Goal: Contribute content

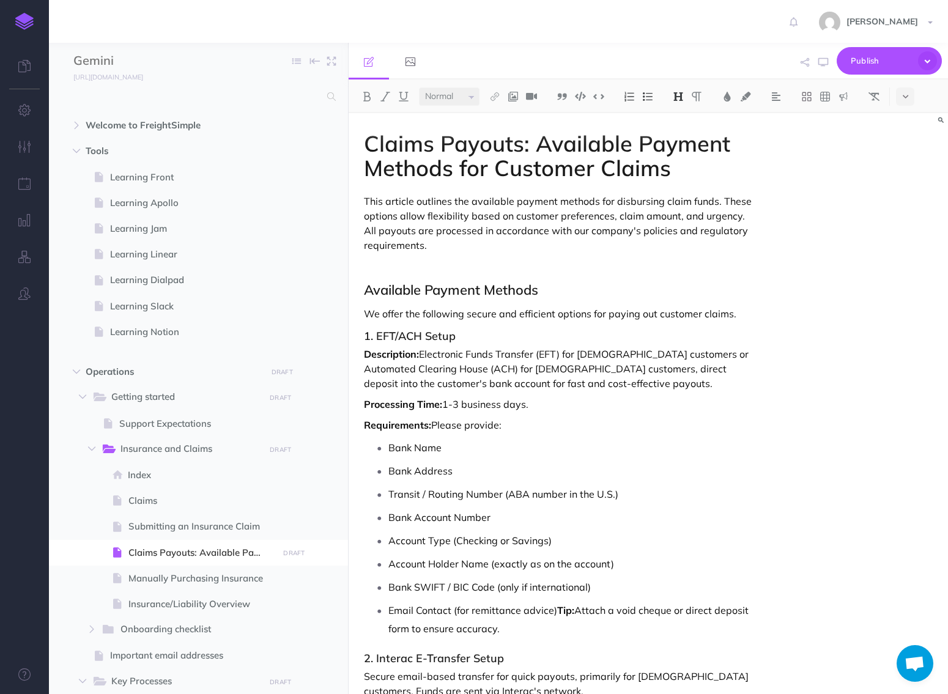
select select "null"
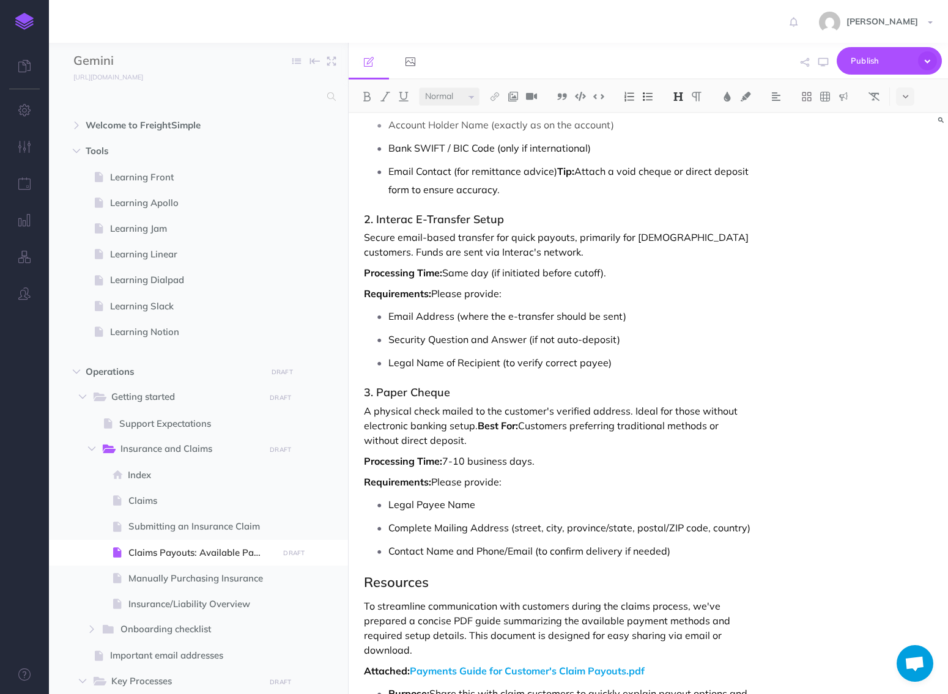
scroll to position [669, 0]
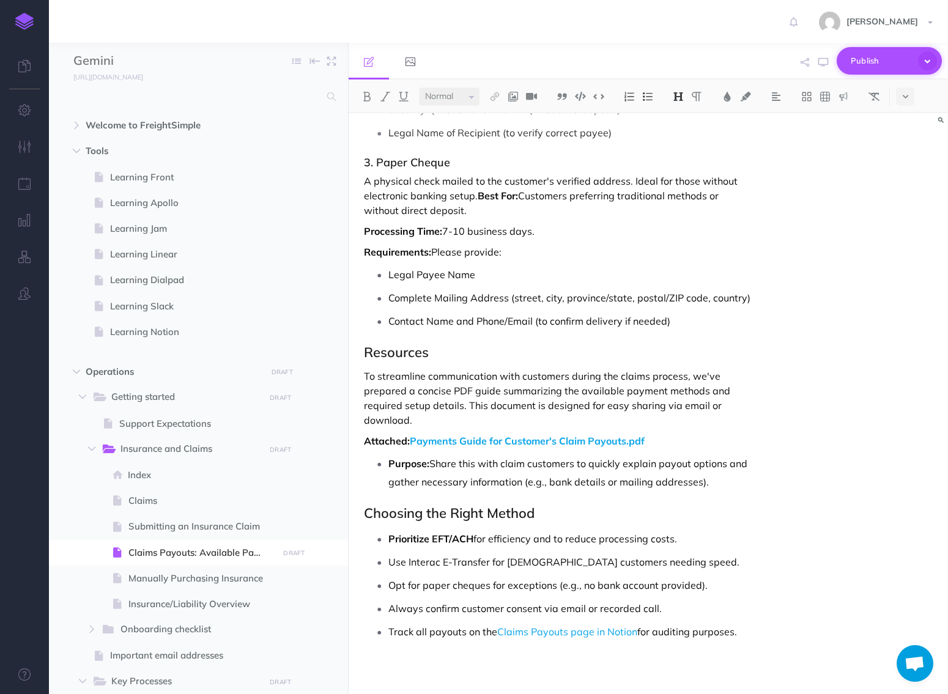
click at [927, 66] on icon "button" at bounding box center [927, 60] width 19 height 19
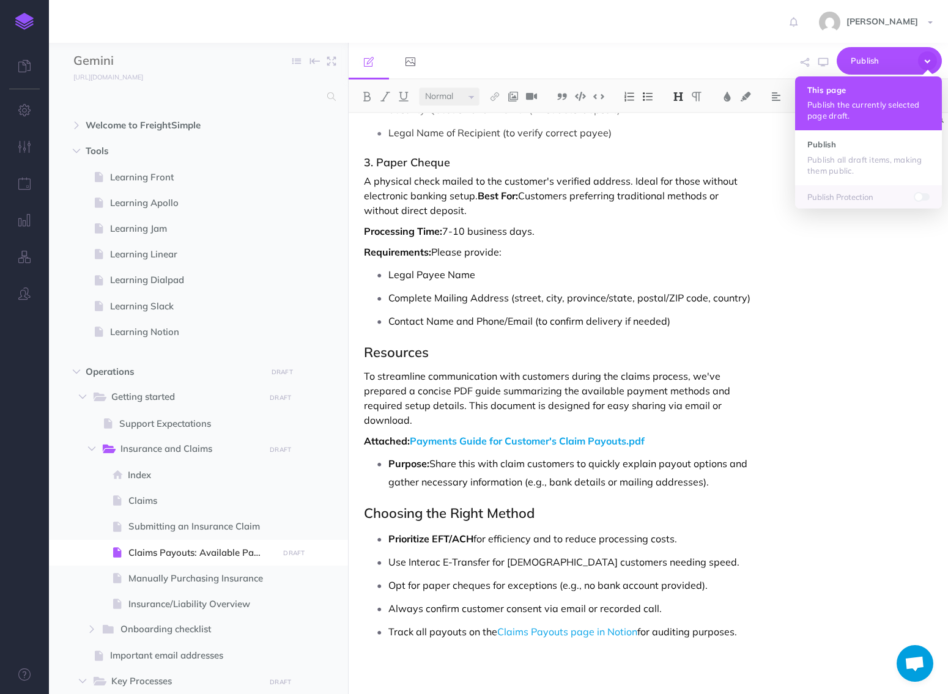
click at [878, 106] on p "Publish the currently selected page draft." at bounding box center [868, 110] width 122 height 22
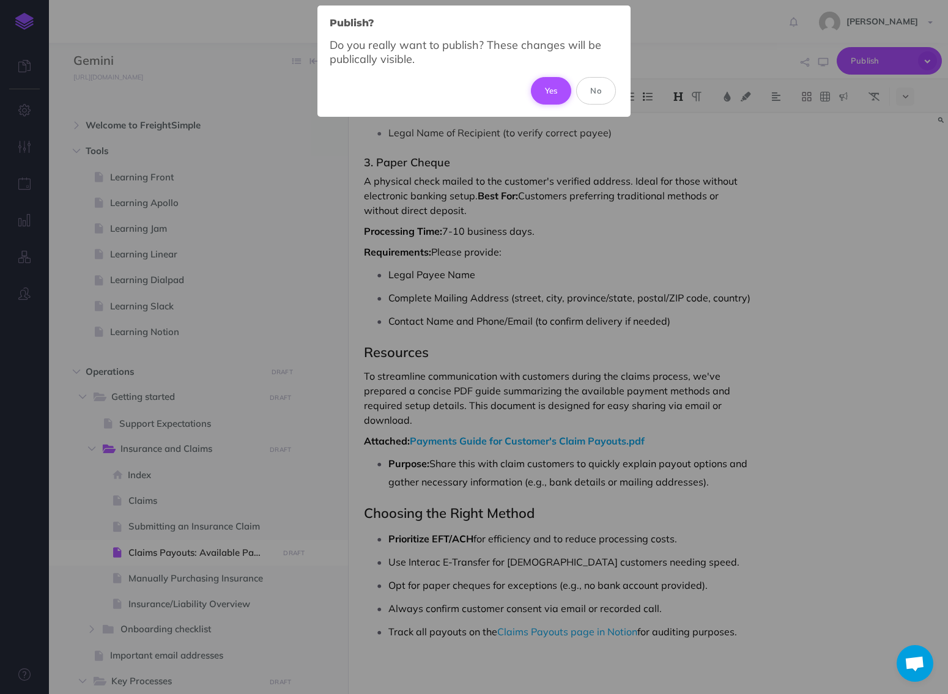
click at [561, 92] on button "Yes" at bounding box center [551, 90] width 41 height 27
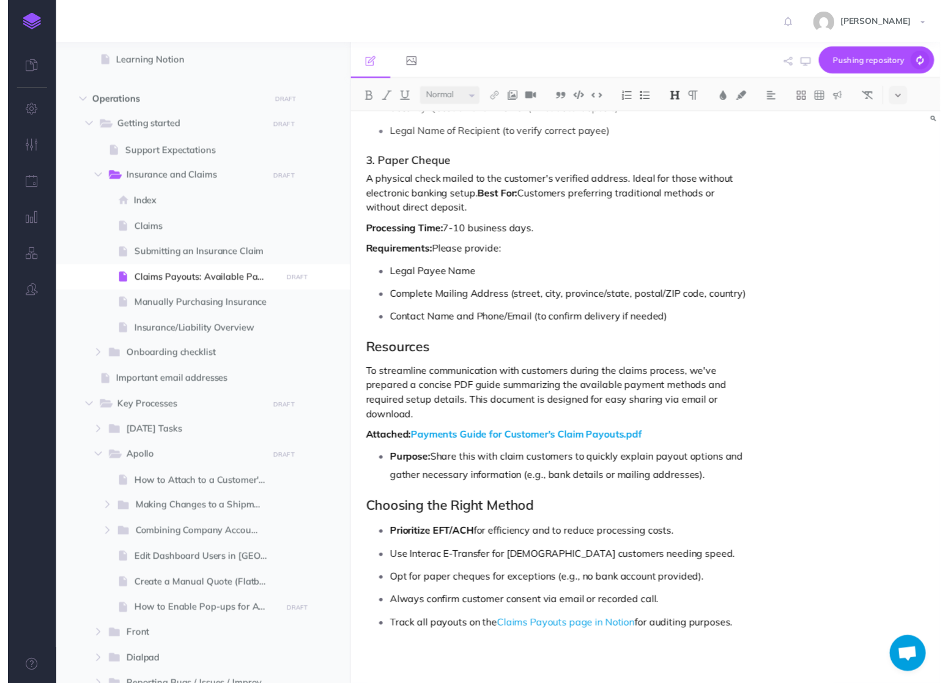
scroll to position [278, 0]
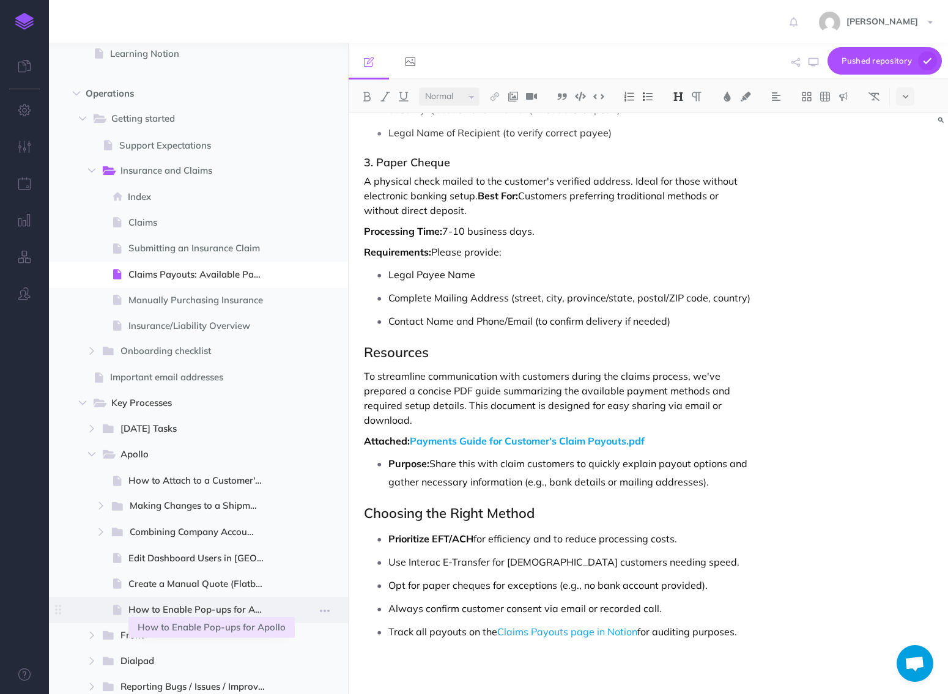
click at [223, 603] on span "How to Enable Pop-ups for Apollo" at bounding box center [201, 609] width 146 height 15
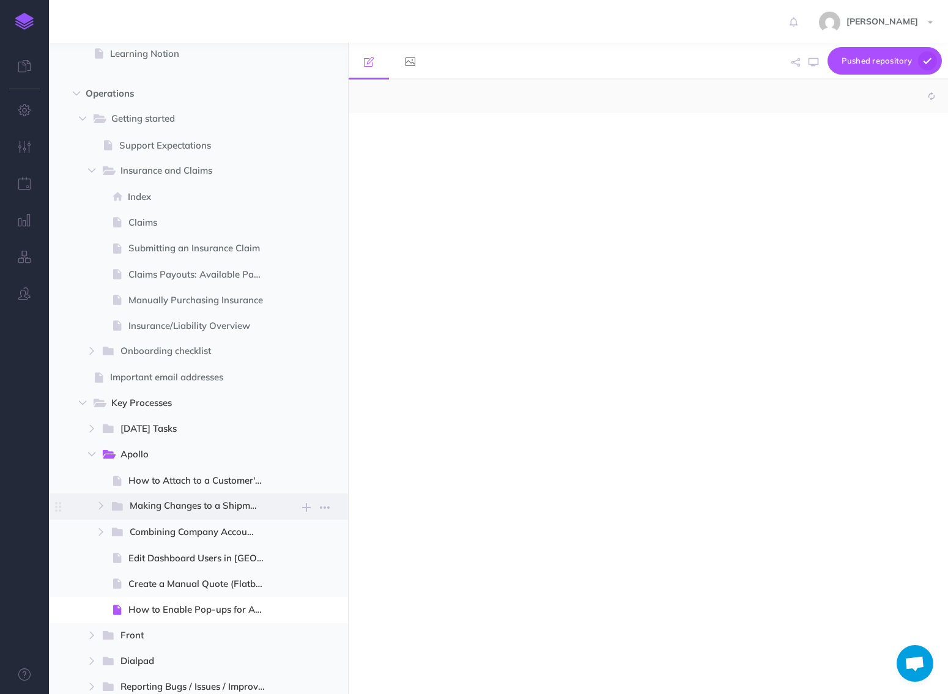
select select "null"
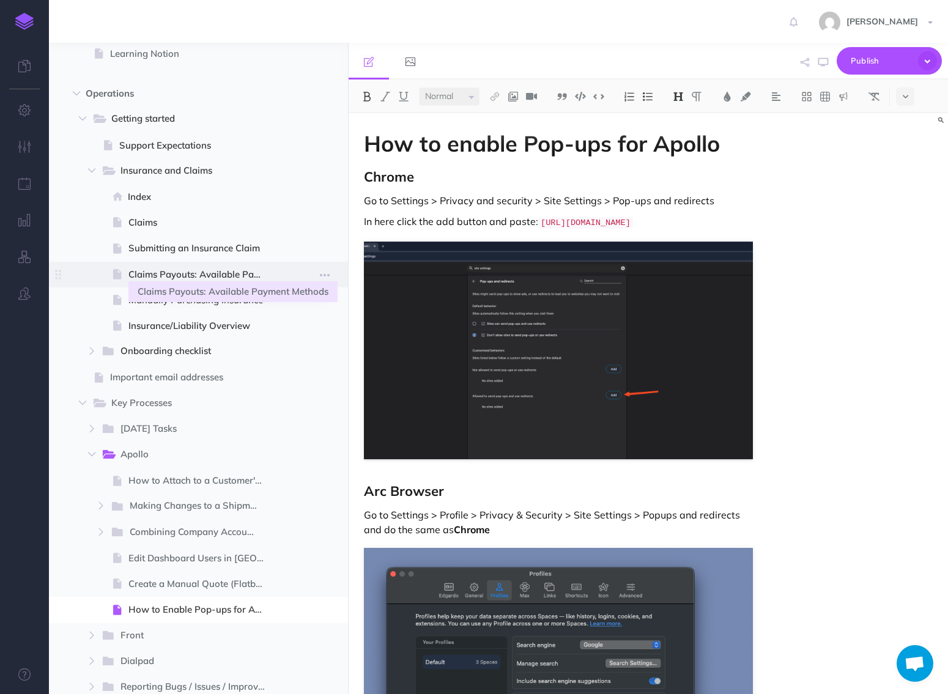
click at [188, 281] on span "Claims Payouts: Available Payment Methods" at bounding box center [201, 274] width 146 height 15
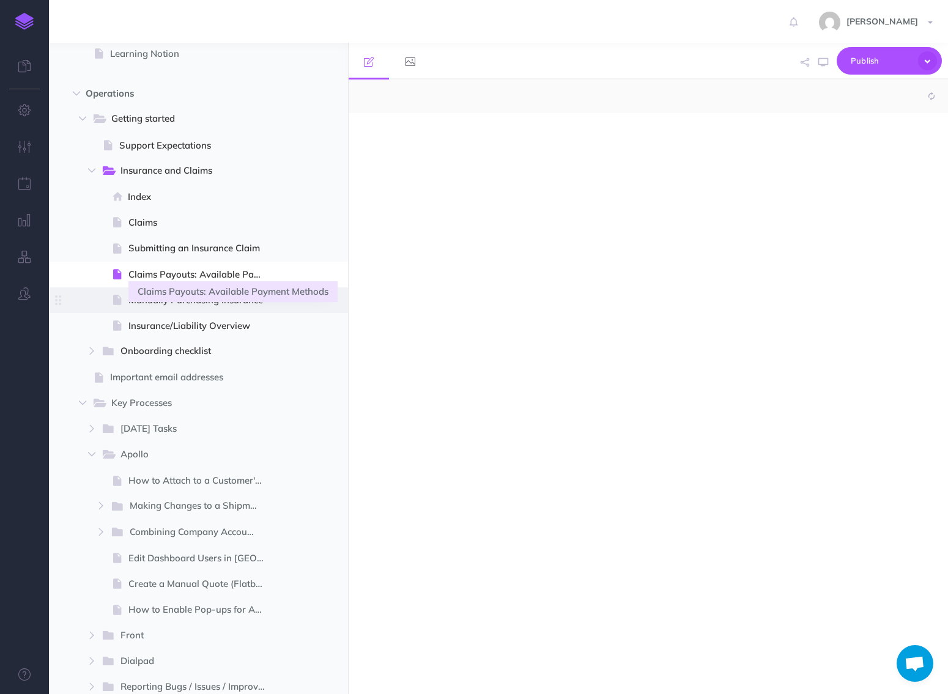
select select "null"
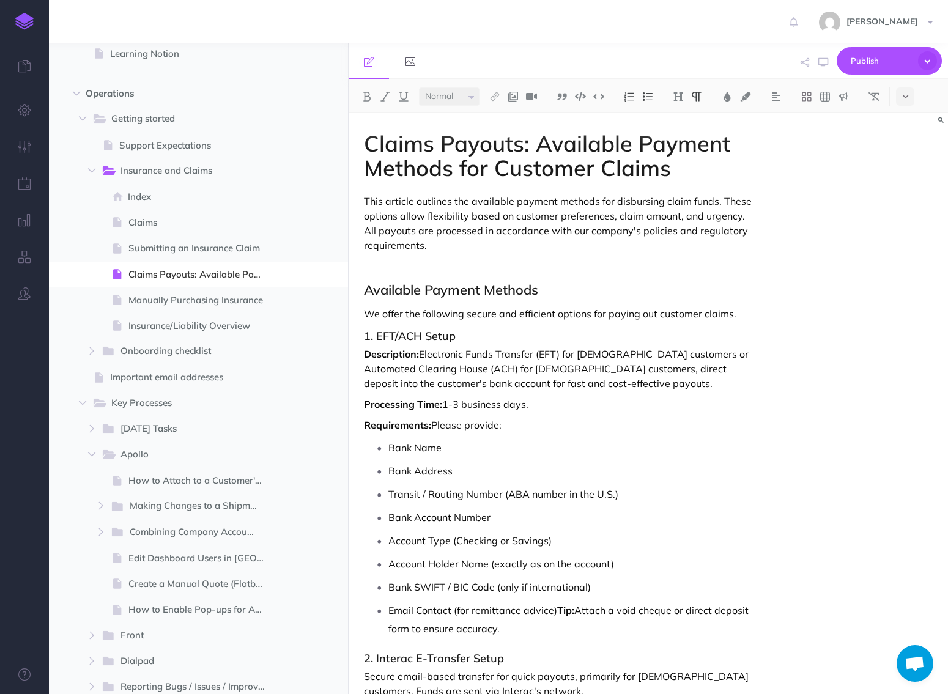
click at [627, 196] on p "This article outlines the available payment methods for disbursing claim funds.…" at bounding box center [558, 223] width 389 height 59
click at [647, 202] on p "This article outlines the available payment methods for claim funds. These opti…" at bounding box center [558, 223] width 389 height 59
click at [668, 239] on p "This article outlines the available payment methods for claim payouts. These op…" at bounding box center [558, 223] width 389 height 59
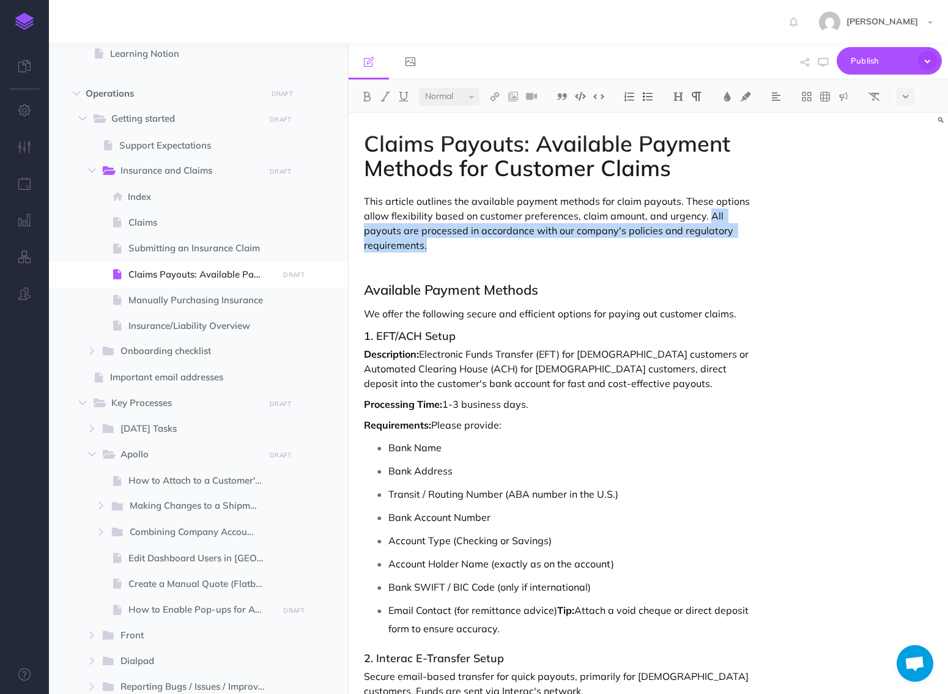
drag, startPoint x: 624, startPoint y: 243, endPoint x: 709, endPoint y: 211, distance: 90.4
click at [709, 211] on p "This article outlines the available payment methods for claim payouts. These op…" at bounding box center [558, 223] width 389 height 59
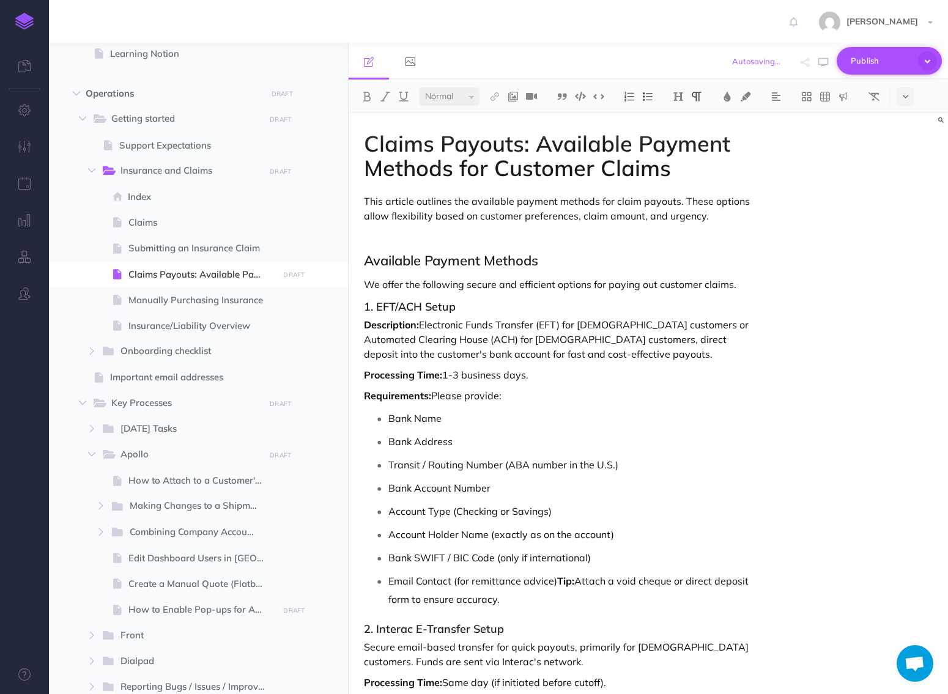
click at [930, 57] on icon "button" at bounding box center [927, 61] width 20 height 20
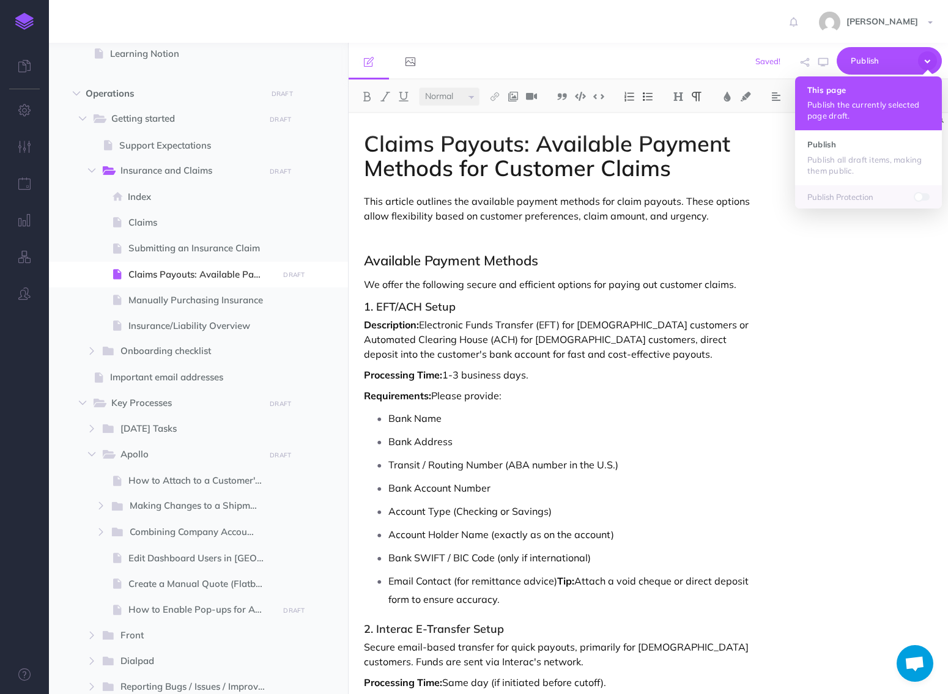
click at [912, 84] on button "This page Publish the currently selected page draft." at bounding box center [868, 103] width 147 height 54
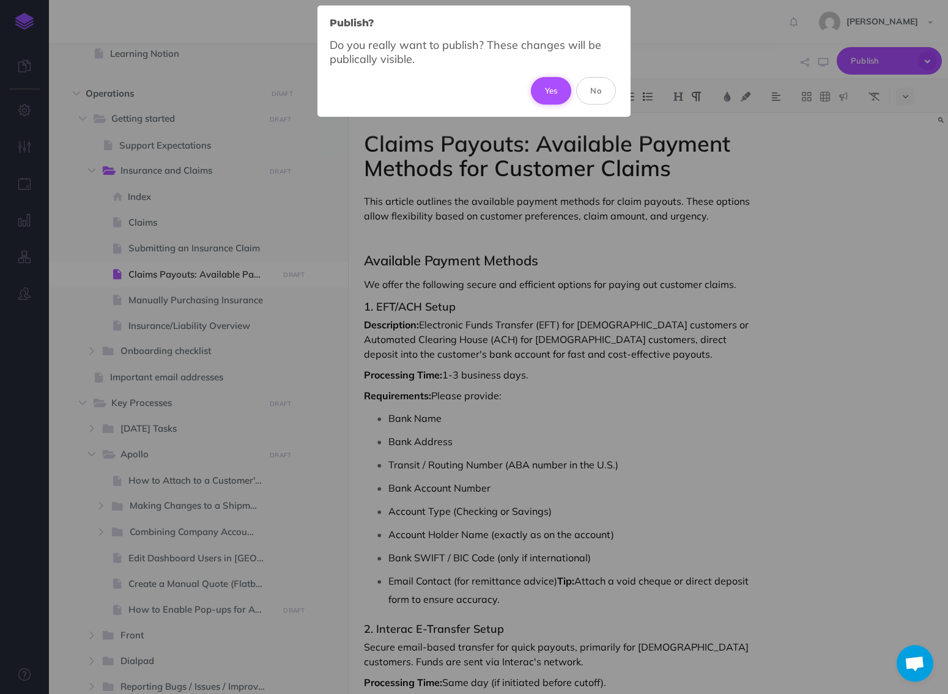
click at [554, 81] on button "Yes" at bounding box center [551, 90] width 41 height 27
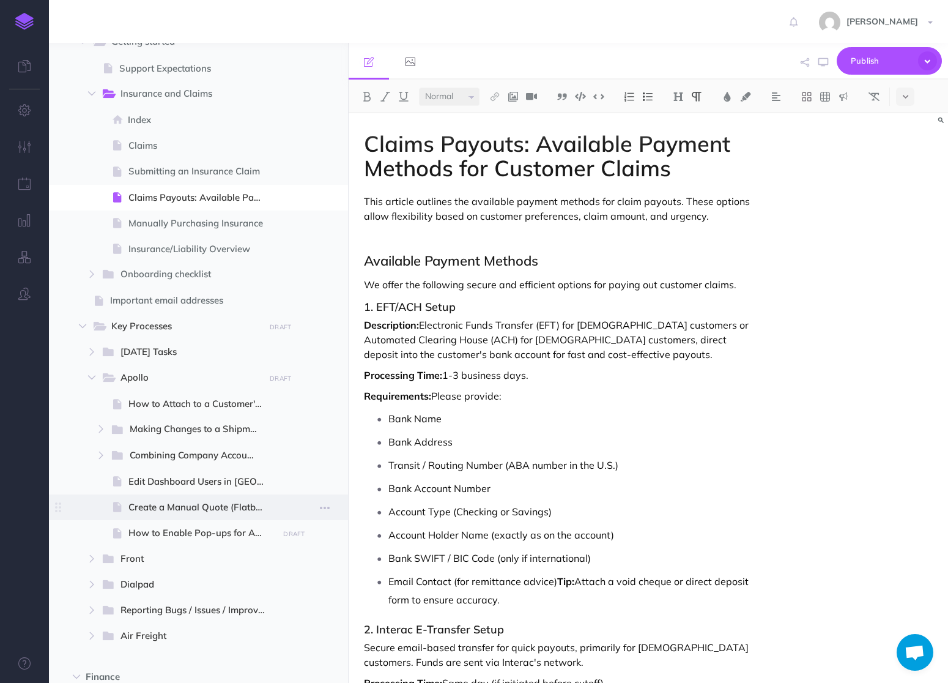
scroll to position [358, 0]
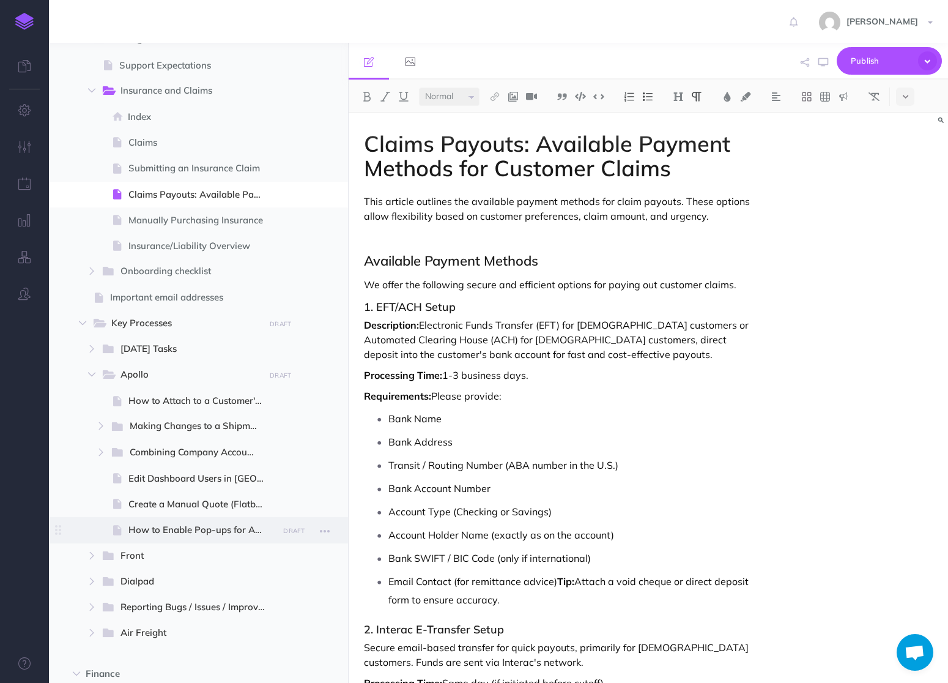
click at [182, 519] on span at bounding box center [198, 530] width 299 height 26
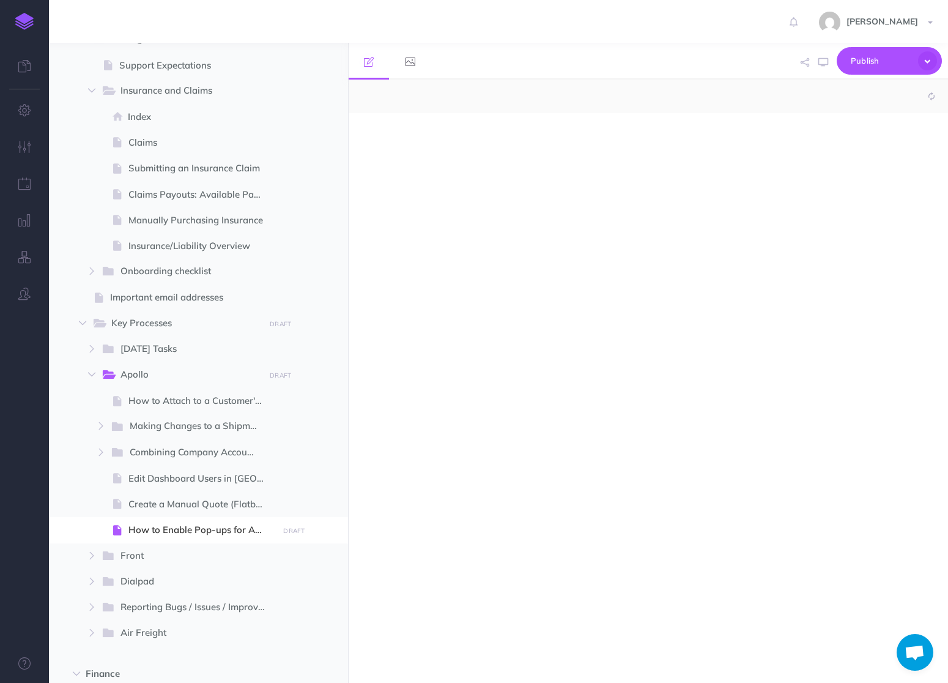
select select "null"
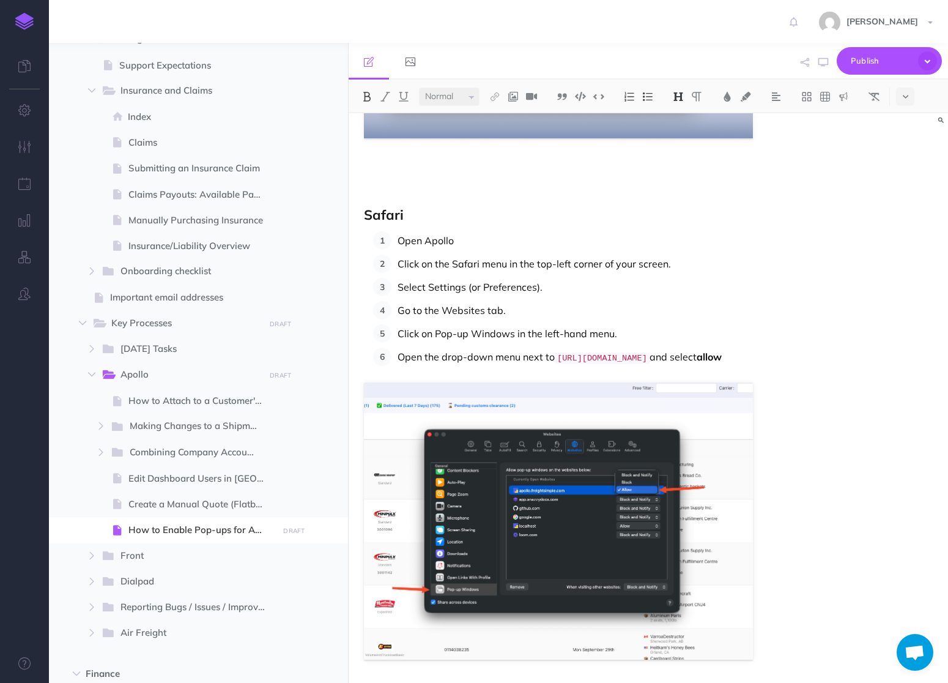
scroll to position [724, 0]
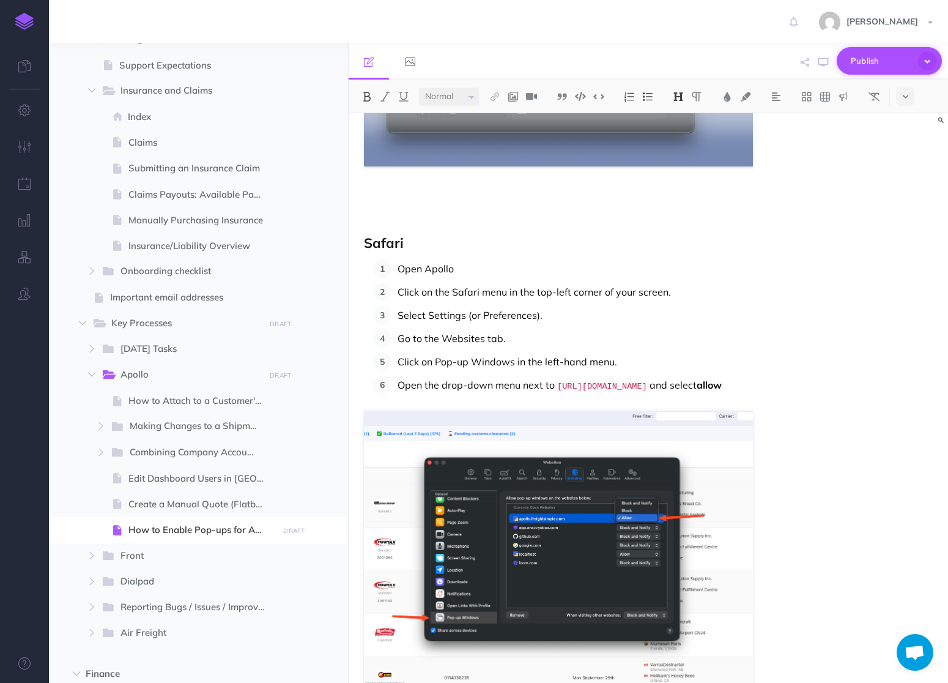
click at [924, 61] on icon "button" at bounding box center [927, 60] width 23 height 23
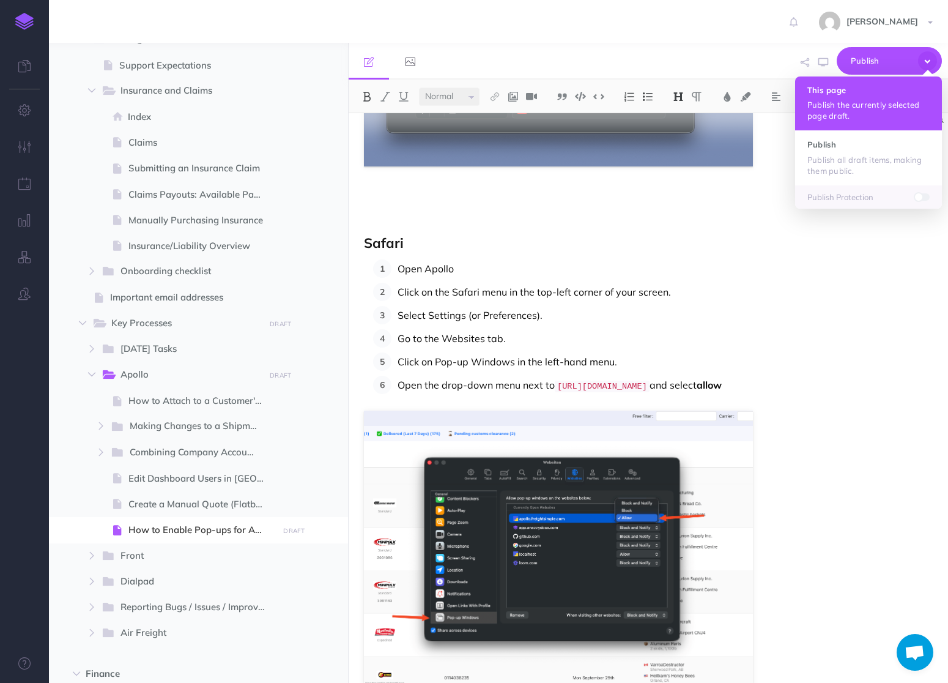
click at [865, 124] on button "This page Publish the currently selected page draft." at bounding box center [868, 103] width 147 height 54
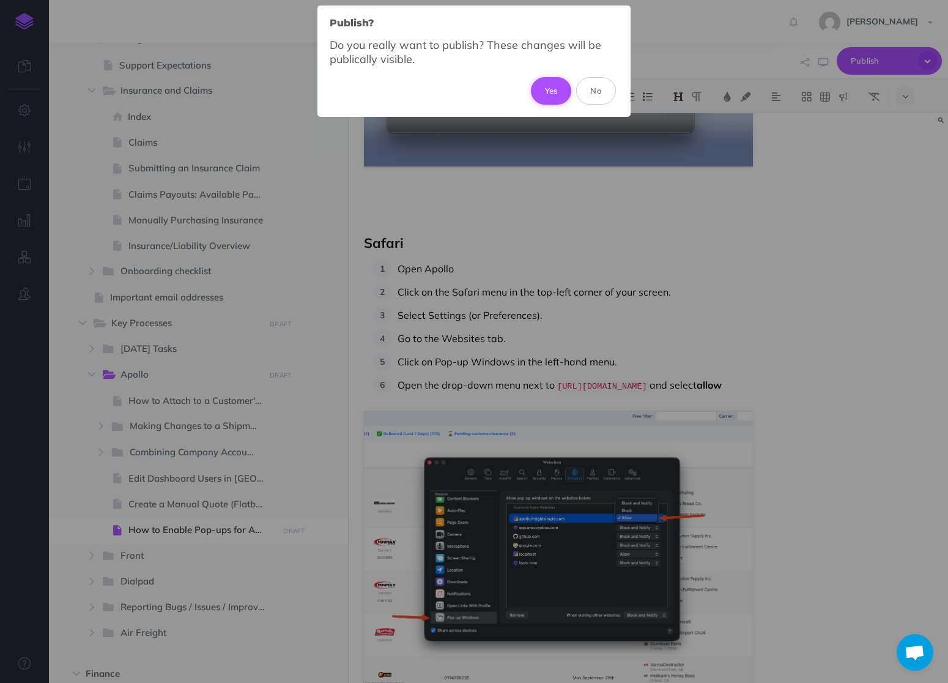
click at [538, 95] on button "Yes" at bounding box center [551, 90] width 41 height 27
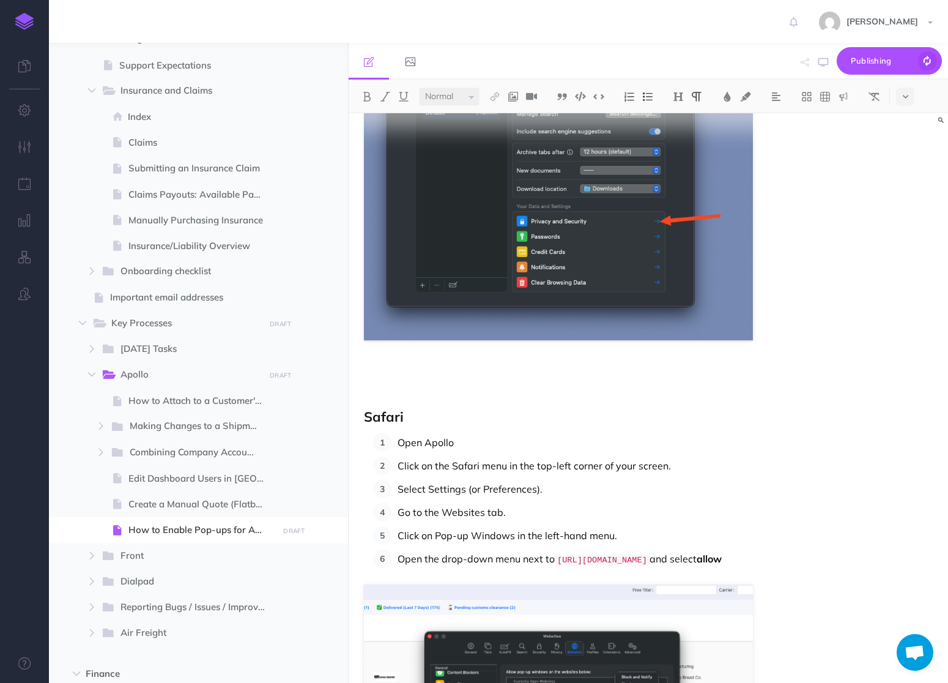
click at [566, 376] on p at bounding box center [558, 372] width 389 height 15
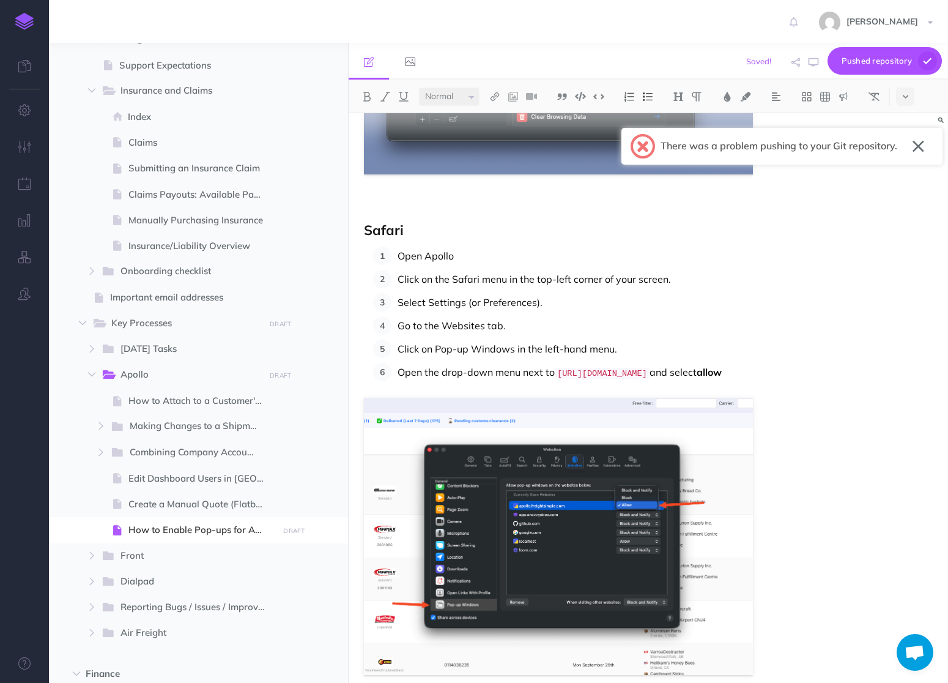
scroll to position [689, 0]
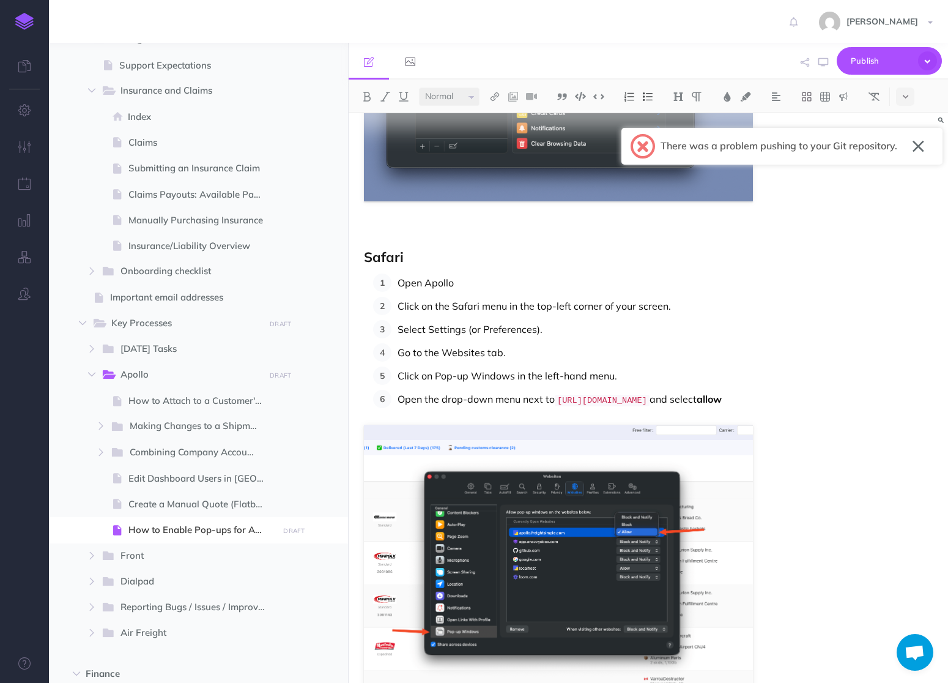
click at [428, 237] on p at bounding box center [558, 233] width 389 height 15
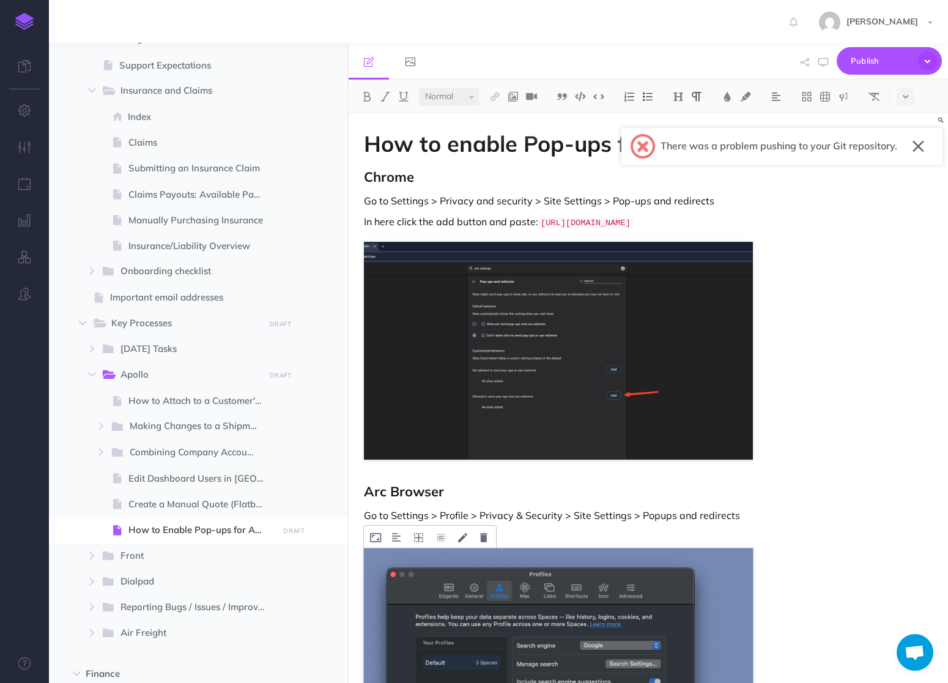
scroll to position [1, 0]
drag, startPoint x: 712, startPoint y: 225, endPoint x: 540, endPoint y: 222, distance: 171.9
click at [540, 222] on p "In here click the add button and paste: [URL][DOMAIN_NAME]" at bounding box center [558, 221] width 389 height 17
copy code "[URL][DOMAIN_NAME]"
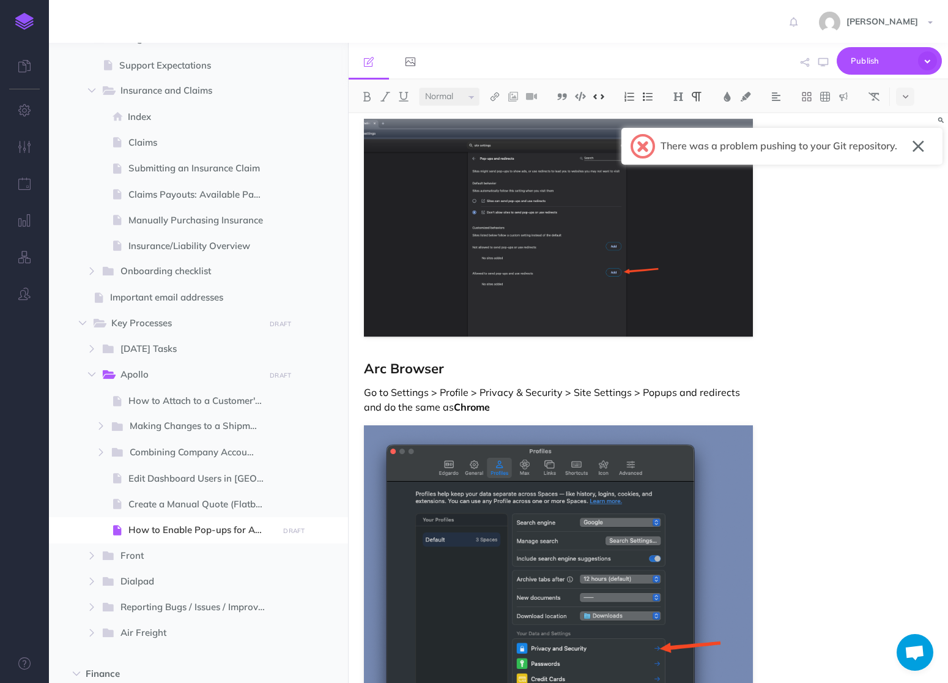
scroll to position [0, 0]
